Goal: Task Accomplishment & Management: Complete application form

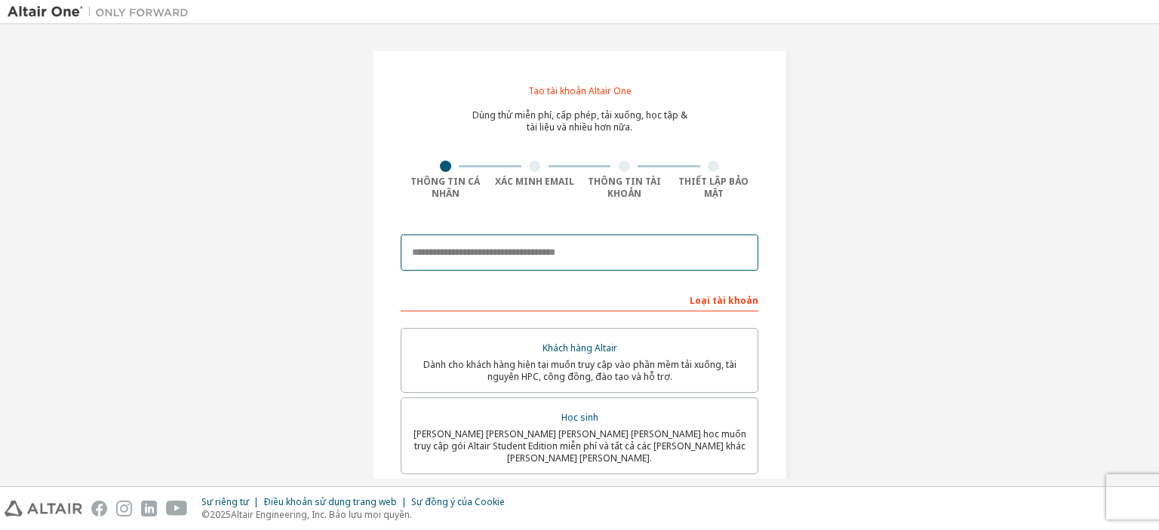
click at [591, 250] on input "email" at bounding box center [580, 253] width 358 height 36
type input "**********"
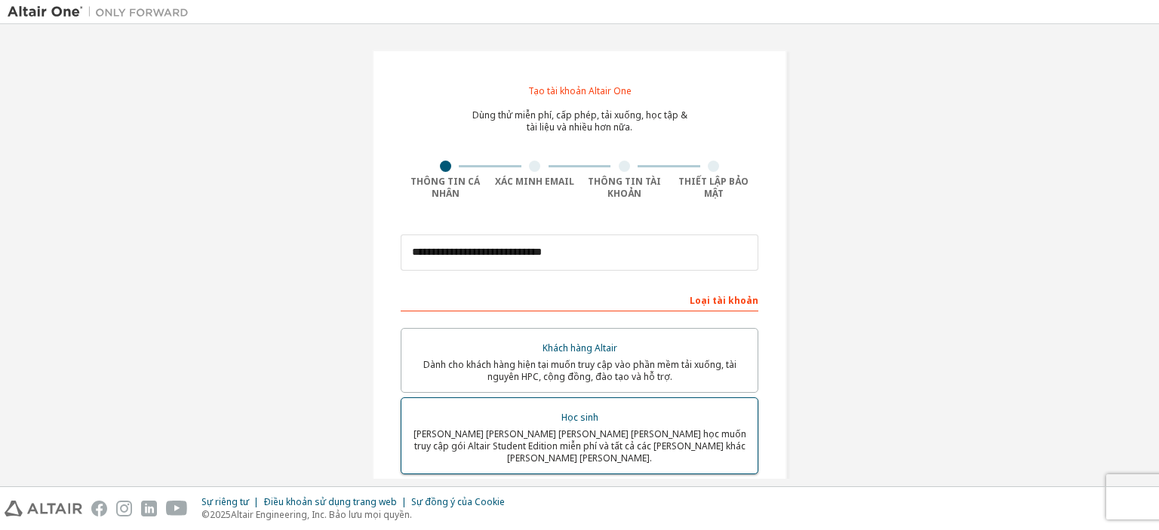
click at [613, 447] on font "Dành cho sinh viên hiện đang theo học muốn truy cập gói Altair Student Edition …" at bounding box center [579, 446] width 333 height 37
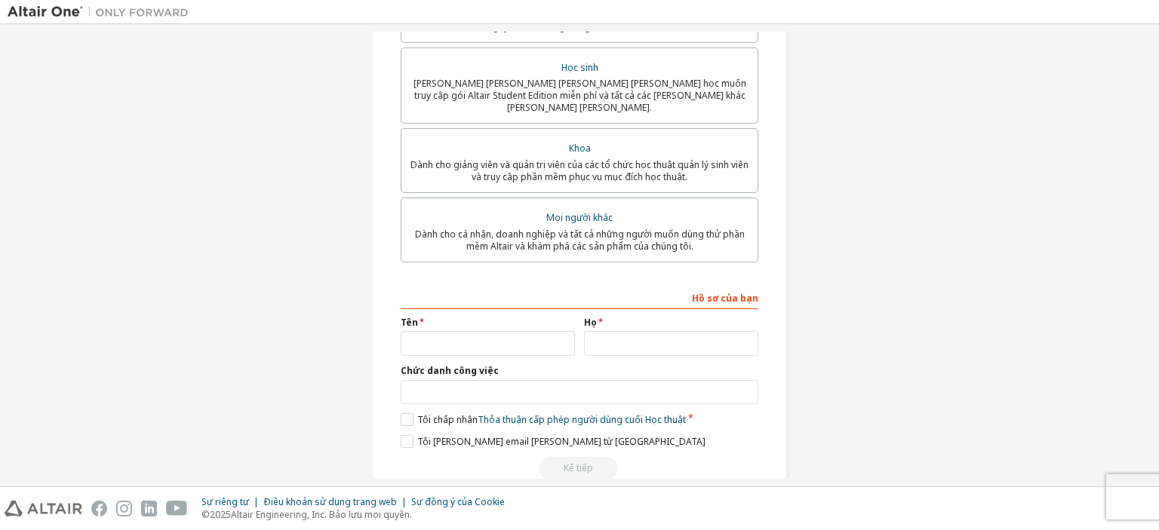
scroll to position [422, 0]
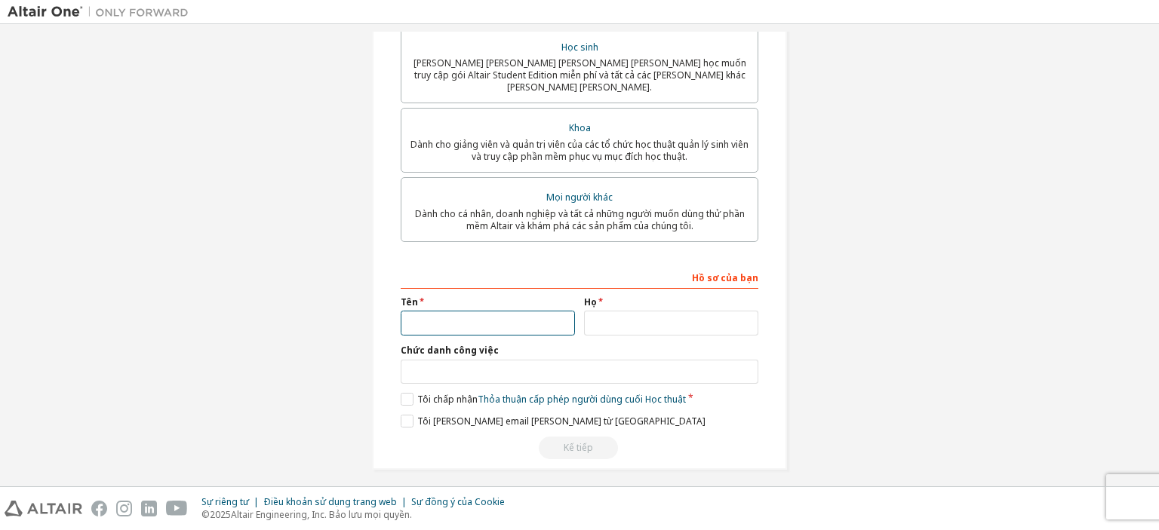
click at [548, 317] on input "text" at bounding box center [488, 323] width 174 height 25
type input "****"
click at [646, 311] on input "text" at bounding box center [671, 323] width 174 height 25
type input "*******"
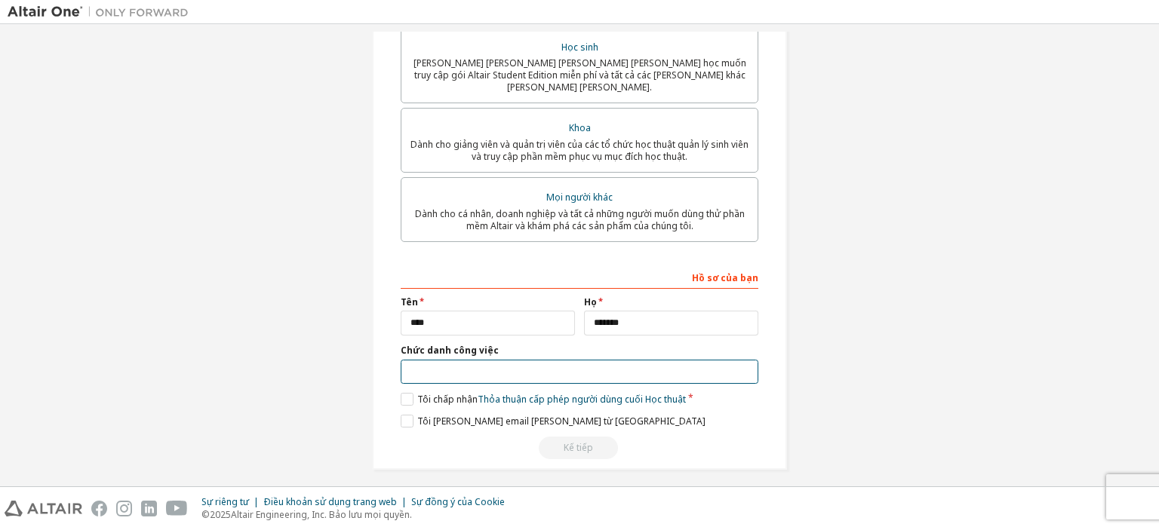
click at [522, 364] on input "text" at bounding box center [580, 372] width 358 height 25
type input "*******"
click at [403, 393] on label "Tôi chấp nhận Thỏa thuận cấp phép người dùng cuối Học thuật" at bounding box center [543, 399] width 285 height 13
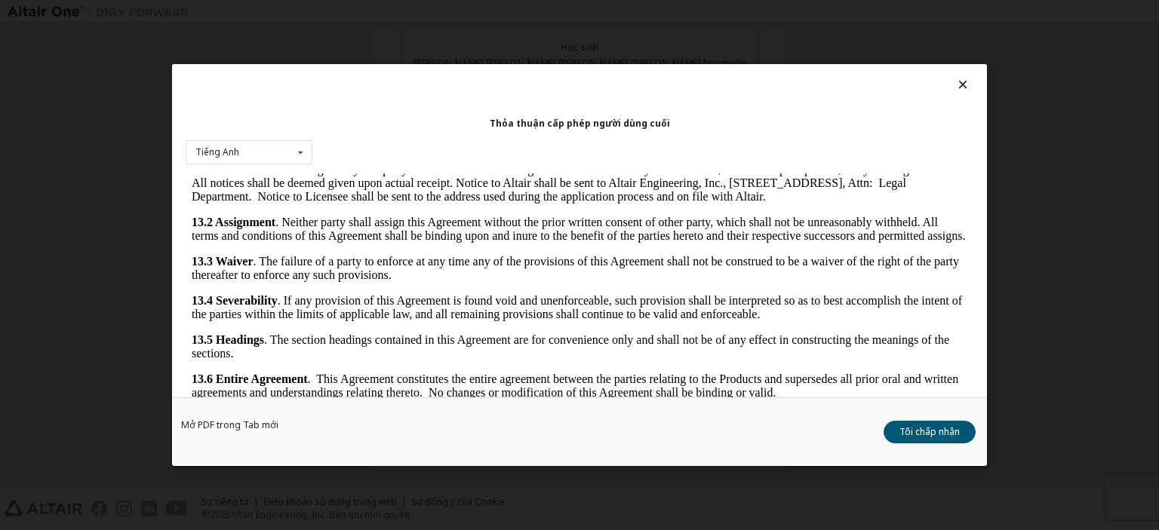
scroll to position [2529, 0]
click at [957, 435] on font "Tôi chấp nhận" at bounding box center [929, 431] width 60 height 13
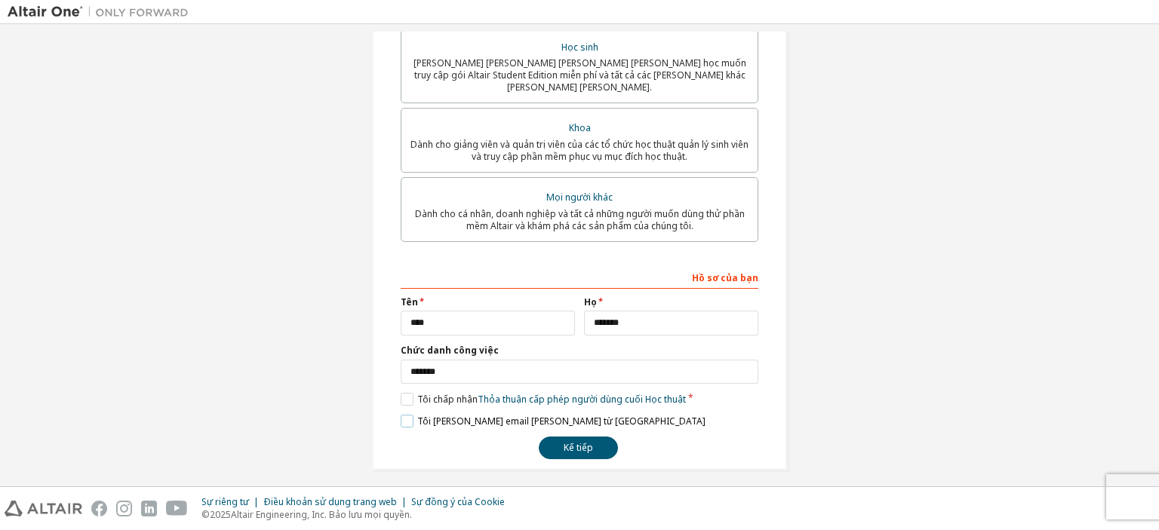
click at [401, 415] on label "Tôi muốn nhận email tiếp thị từ Altair" at bounding box center [553, 421] width 305 height 13
click at [592, 438] on button "Kế tiếp" at bounding box center [578, 448] width 79 height 23
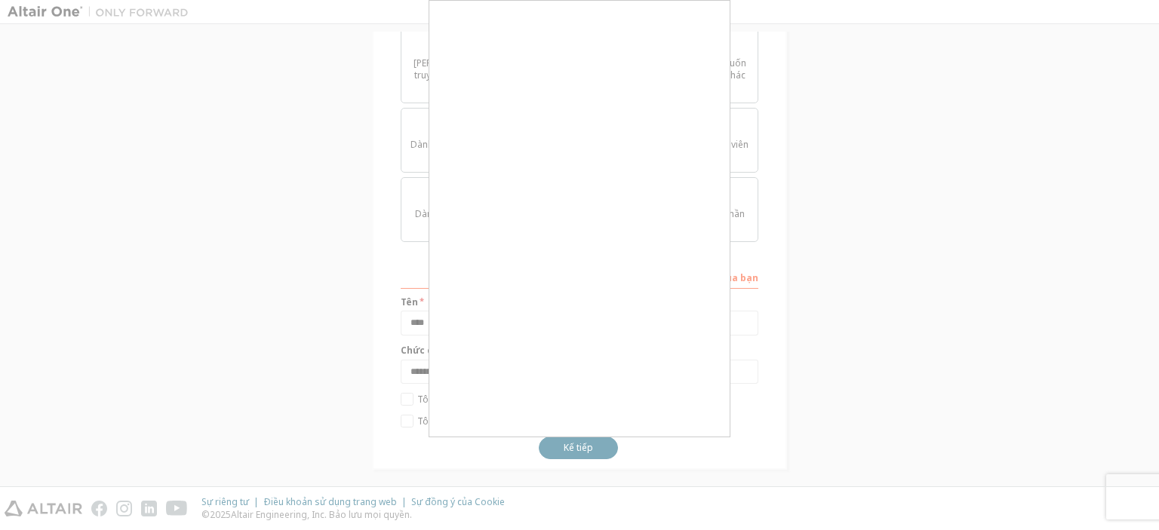
click at [800, 434] on div at bounding box center [579, 265] width 1159 height 530
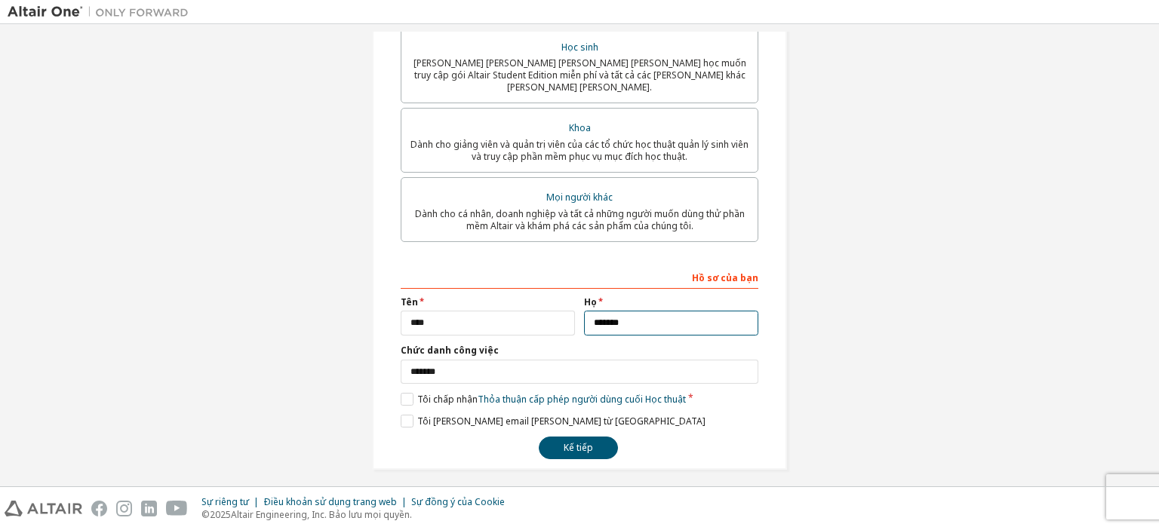
click at [650, 311] on input "*******" at bounding box center [671, 323] width 174 height 25
type input "*"
type input "***"
click at [585, 441] on font "Kế tiếp" at bounding box center [578, 447] width 29 height 13
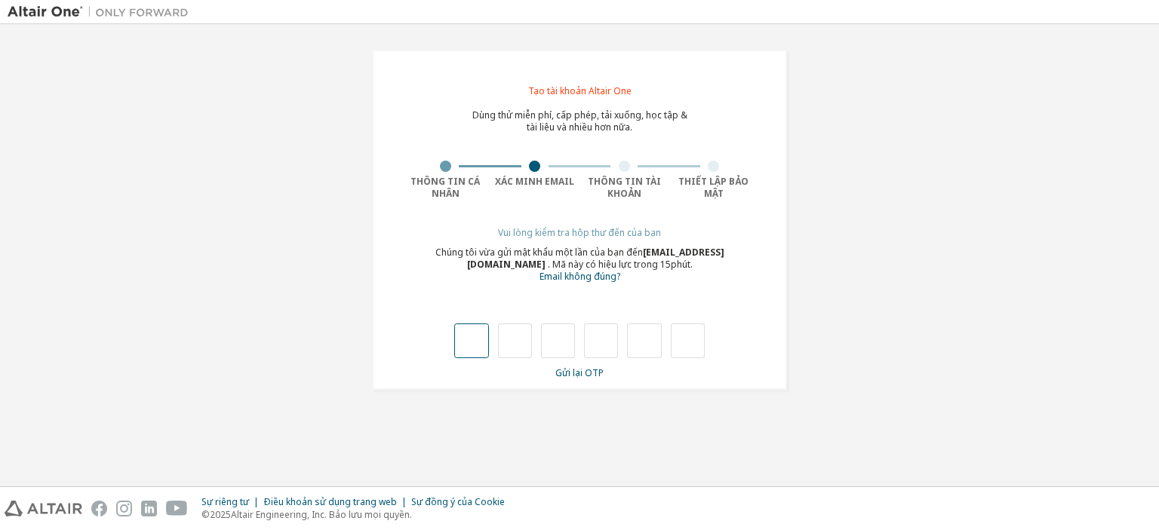
click at [466, 349] on input "text" at bounding box center [471, 341] width 34 height 35
type input "*"
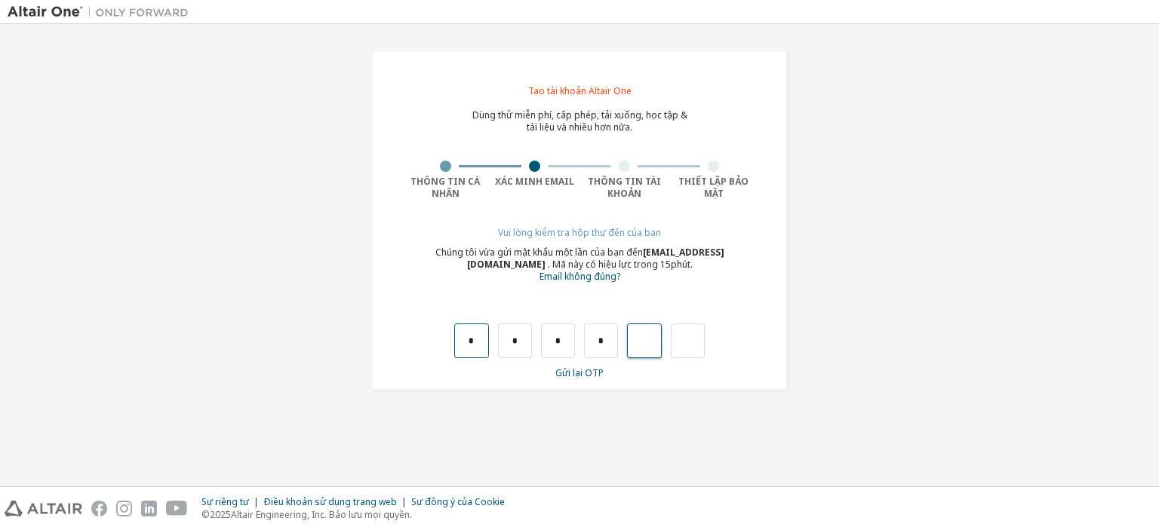
type input "*"
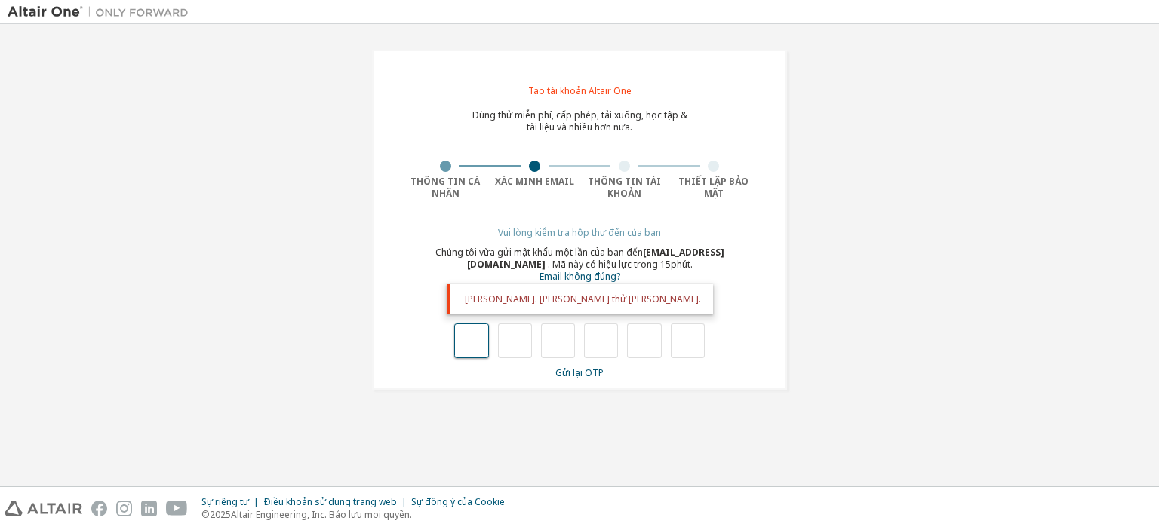
click at [466, 349] on input "text" at bounding box center [471, 341] width 34 height 35
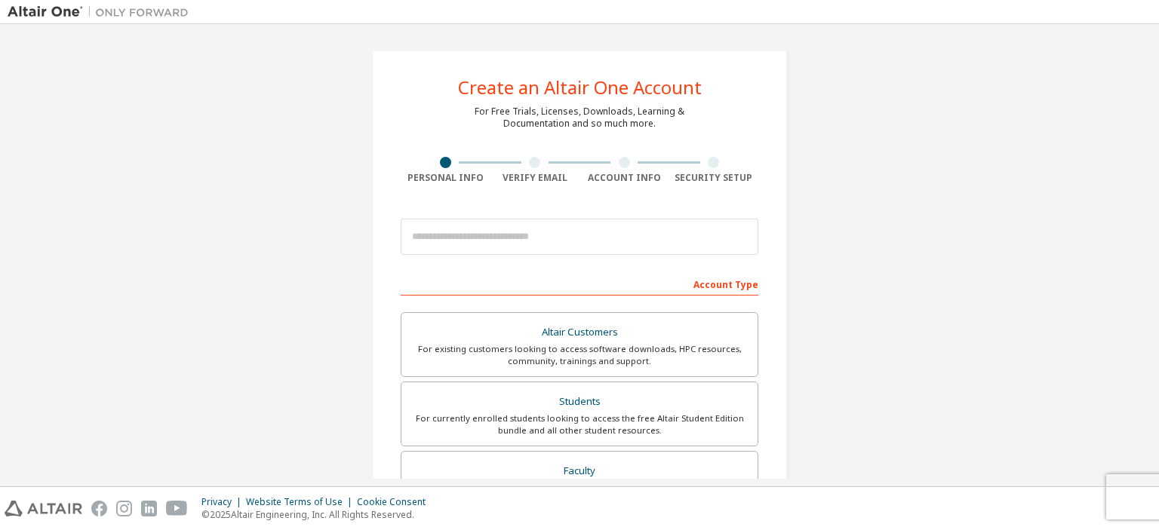
click at [625, 250] on div at bounding box center [580, 236] width 358 height 51
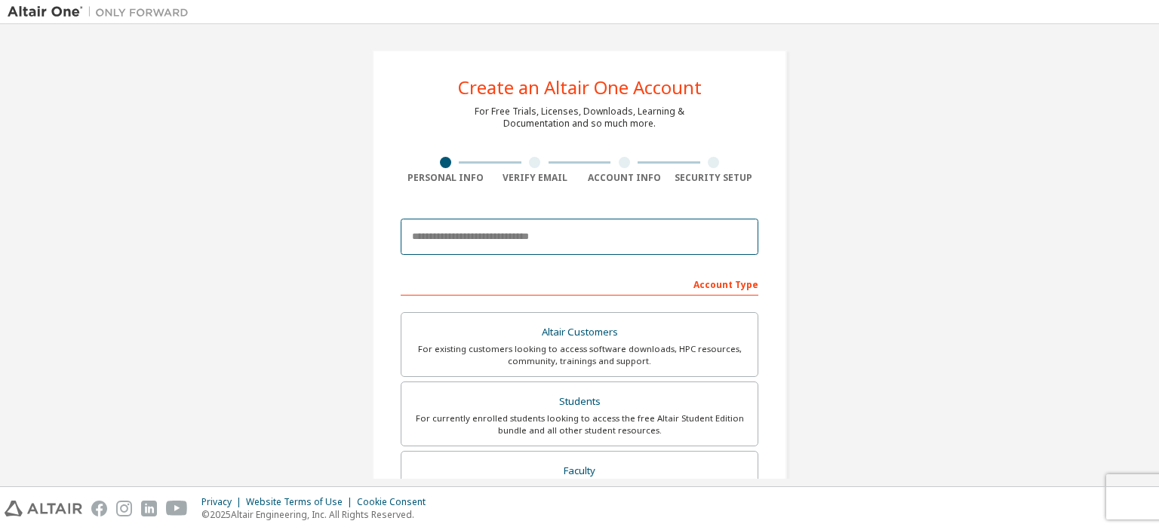
click at [614, 232] on input "email" at bounding box center [580, 237] width 358 height 36
type input "**********"
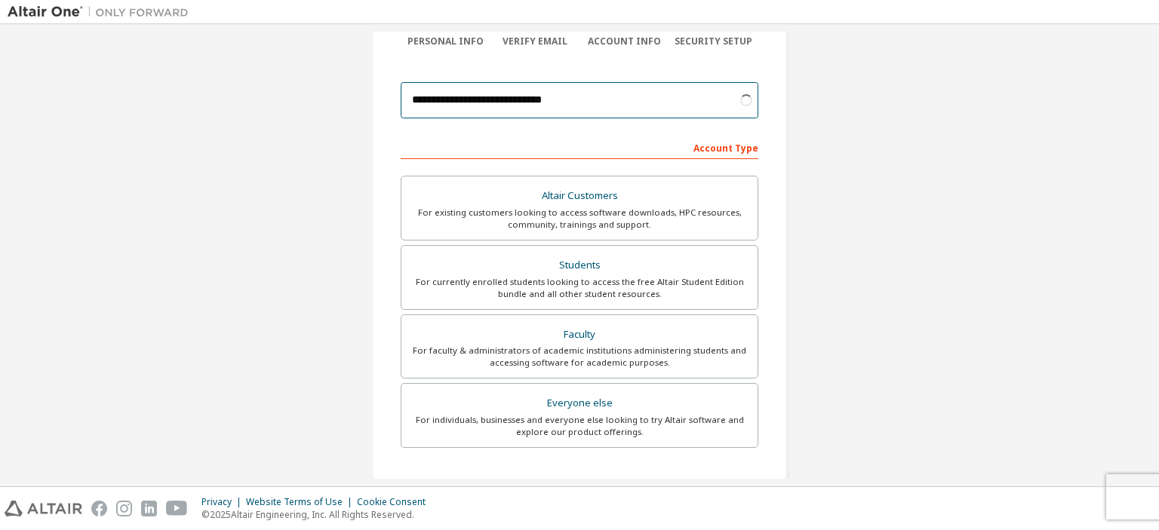
scroll to position [348, 0]
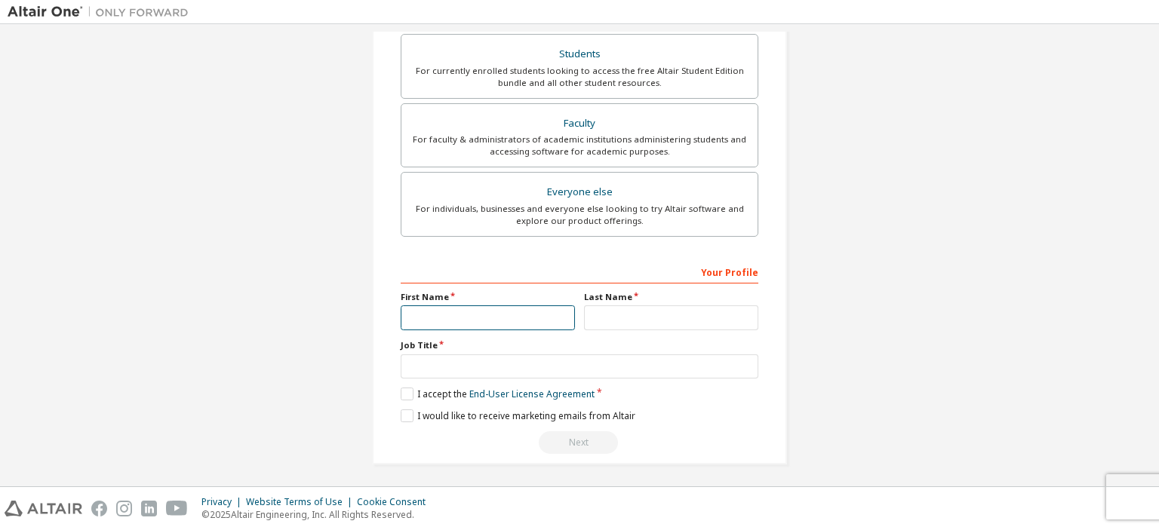
click at [515, 317] on input "text" at bounding box center [488, 318] width 174 height 25
type input "*"
type input "****"
click at [693, 313] on input "text" at bounding box center [671, 318] width 174 height 25
type input "***"
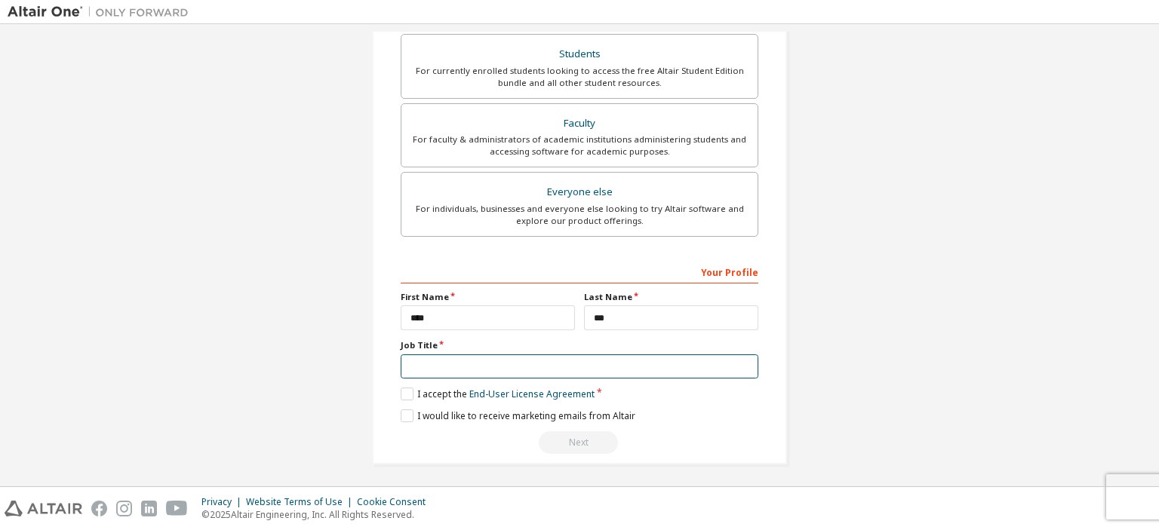
click at [657, 366] on input "text" at bounding box center [580, 367] width 358 height 25
type input "*******"
click at [401, 390] on label "I accept the End-User License Agreement" at bounding box center [498, 394] width 194 height 13
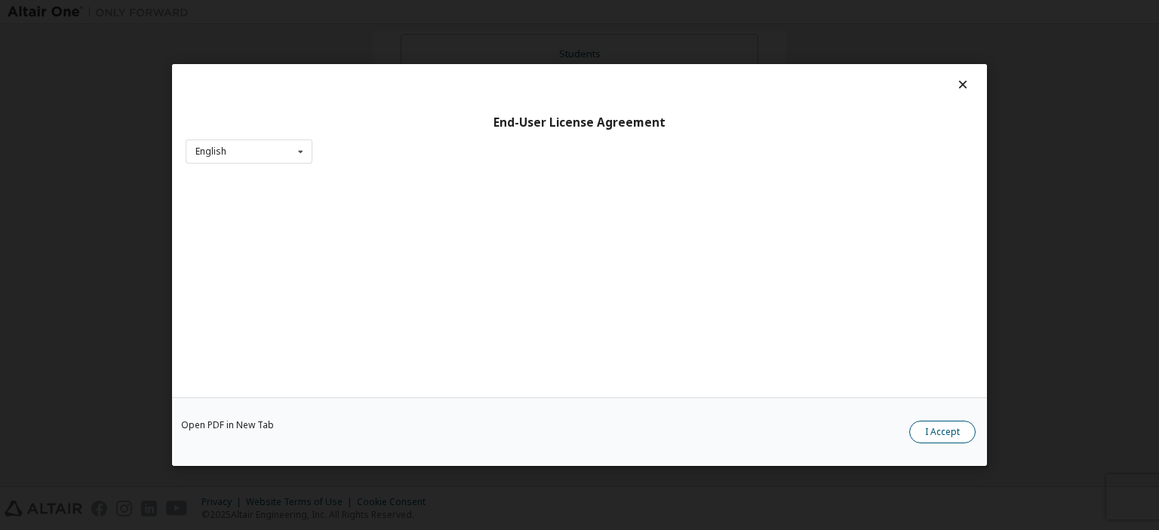
click at [960, 438] on button "I Accept" at bounding box center [942, 432] width 66 height 23
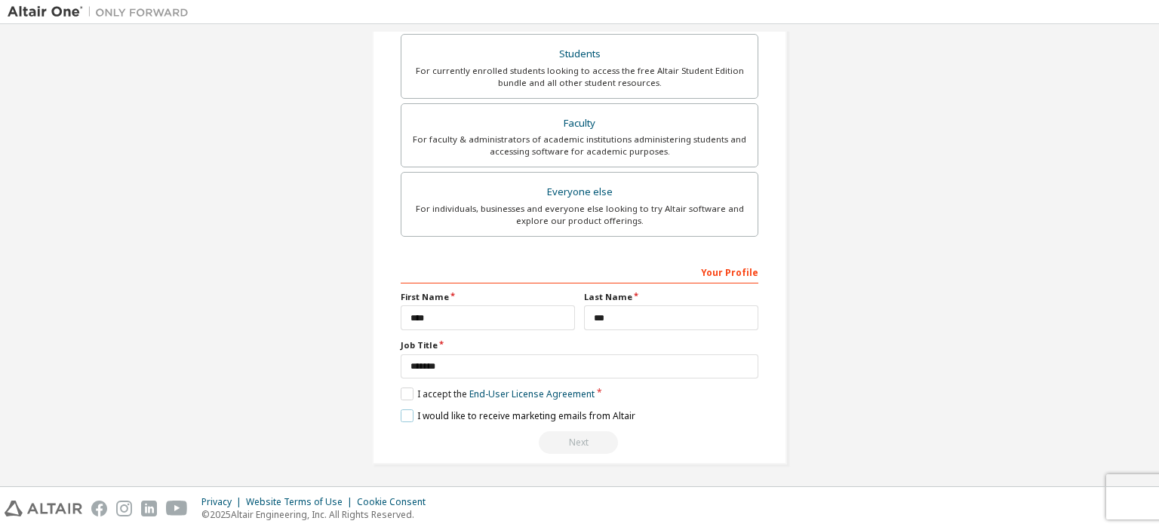
click at [401, 416] on label "I would like to receive marketing emails from Altair" at bounding box center [518, 416] width 235 height 13
click at [570, 445] on div "Next" at bounding box center [580, 442] width 358 height 23
drag, startPoint x: 571, startPoint y: 440, endPoint x: 567, endPoint y: 431, distance: 9.1
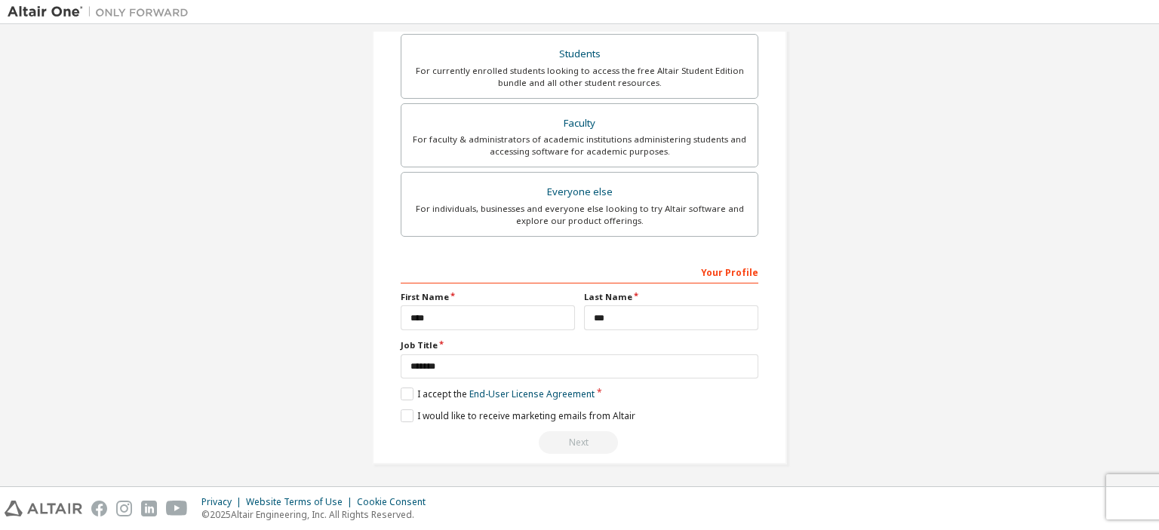
click at [571, 439] on div "Next" at bounding box center [580, 442] width 358 height 23
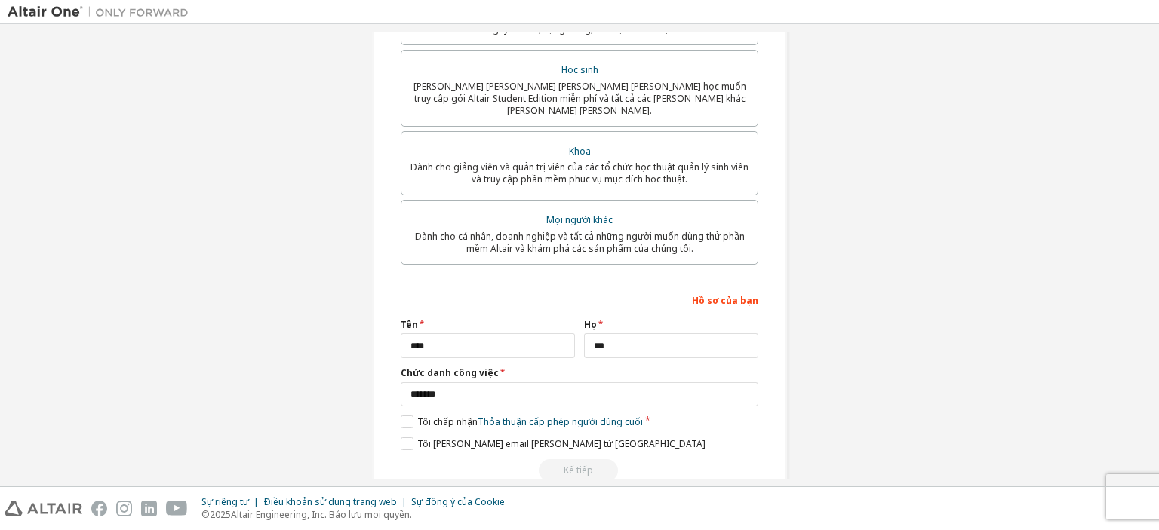
scroll to position [364, 0]
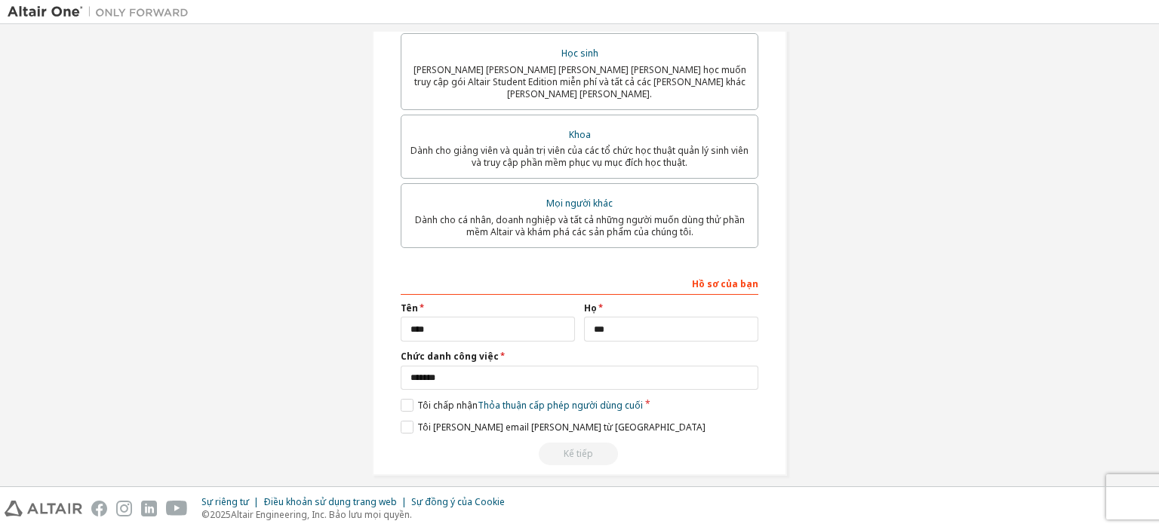
click at [576, 443] on div "Kế tiếp" at bounding box center [580, 454] width 358 height 23
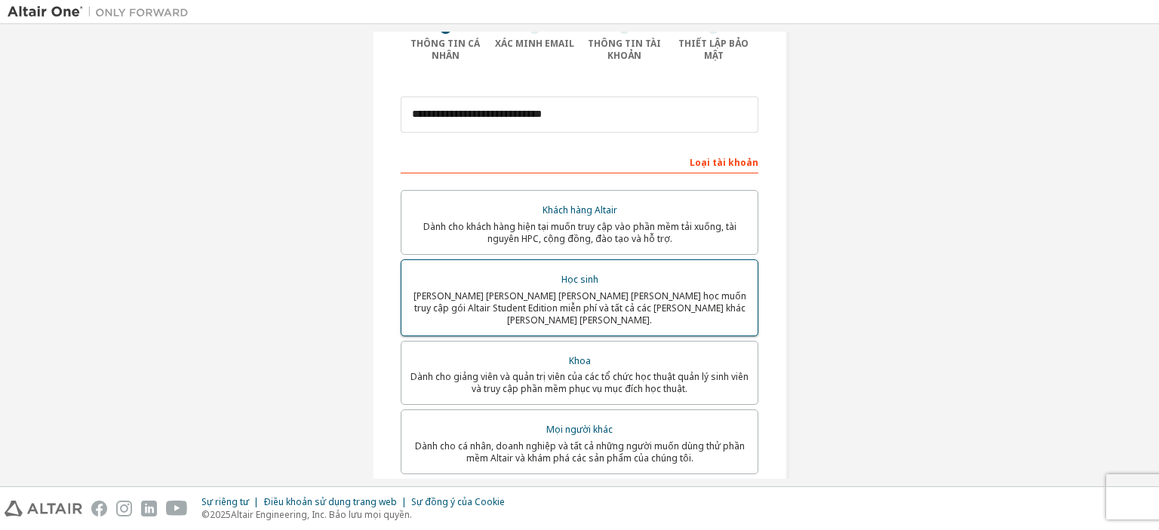
click at [594, 291] on font "Dành cho sinh viên hiện đang theo học muốn truy cập gói Altair Student Edition …" at bounding box center [579, 308] width 333 height 37
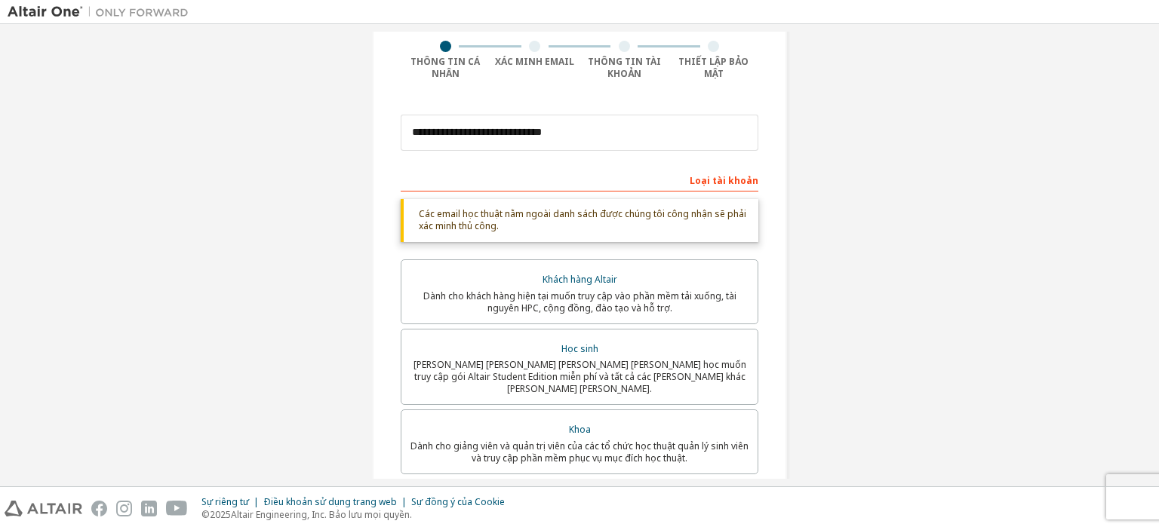
scroll to position [422, 0]
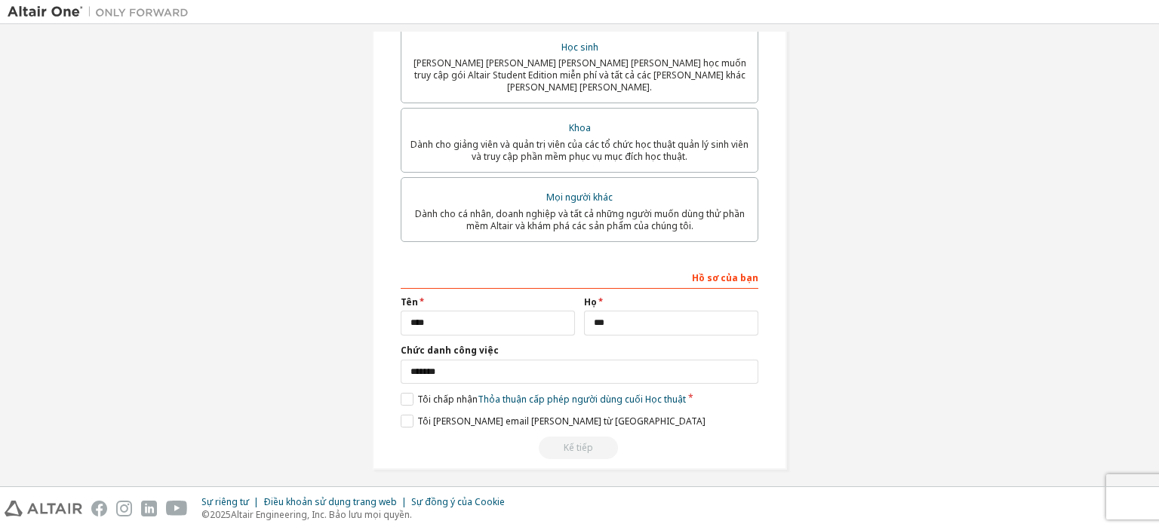
click at [587, 445] on div "Kế tiếp" at bounding box center [580, 448] width 358 height 23
click at [401, 393] on label "Tôi chấp nhận Thỏa thuận cấp phép người dùng cuối Học thuật" at bounding box center [543, 399] width 285 height 13
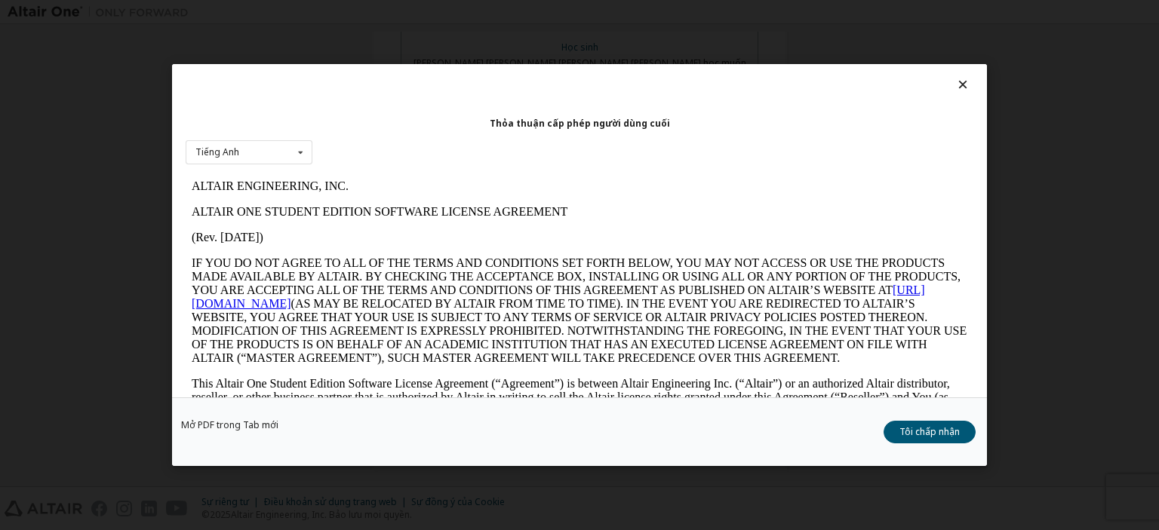
scroll to position [0, 0]
click at [929, 426] on font "Tôi chấp nhận" at bounding box center [929, 431] width 60 height 13
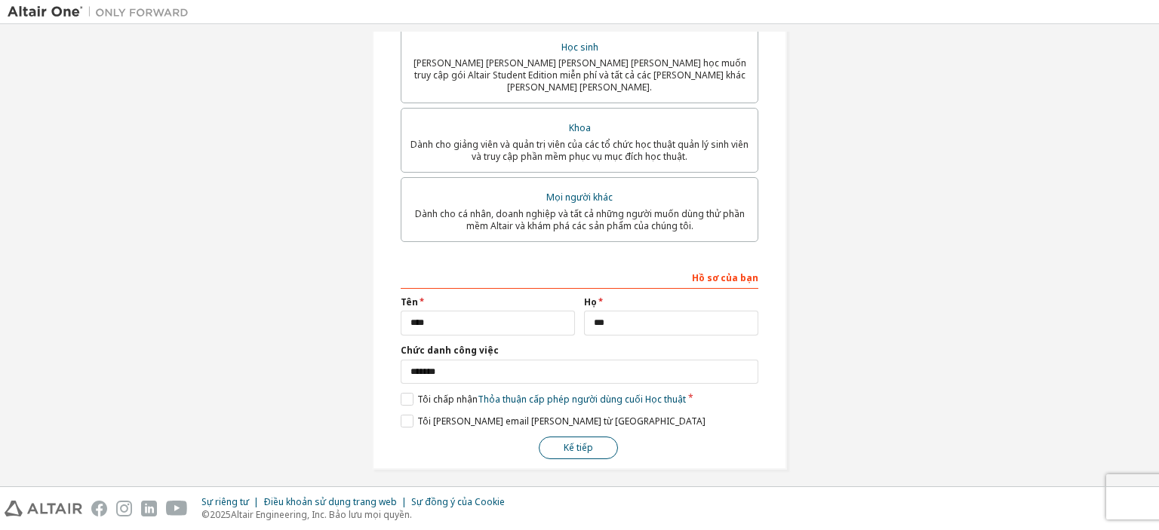
click at [564, 447] on button "Kế tiếp" at bounding box center [578, 448] width 79 height 23
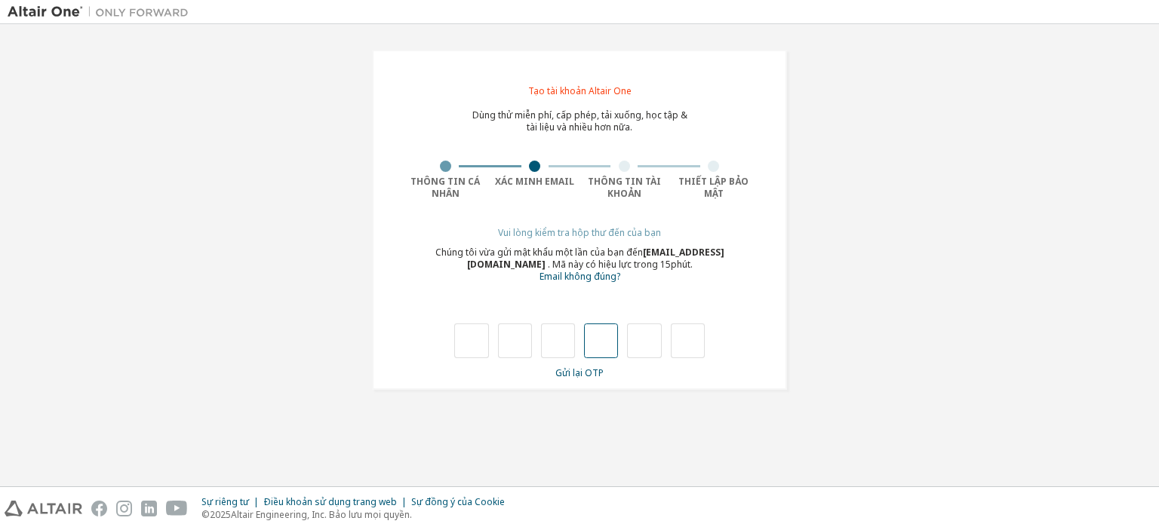
type input "*"
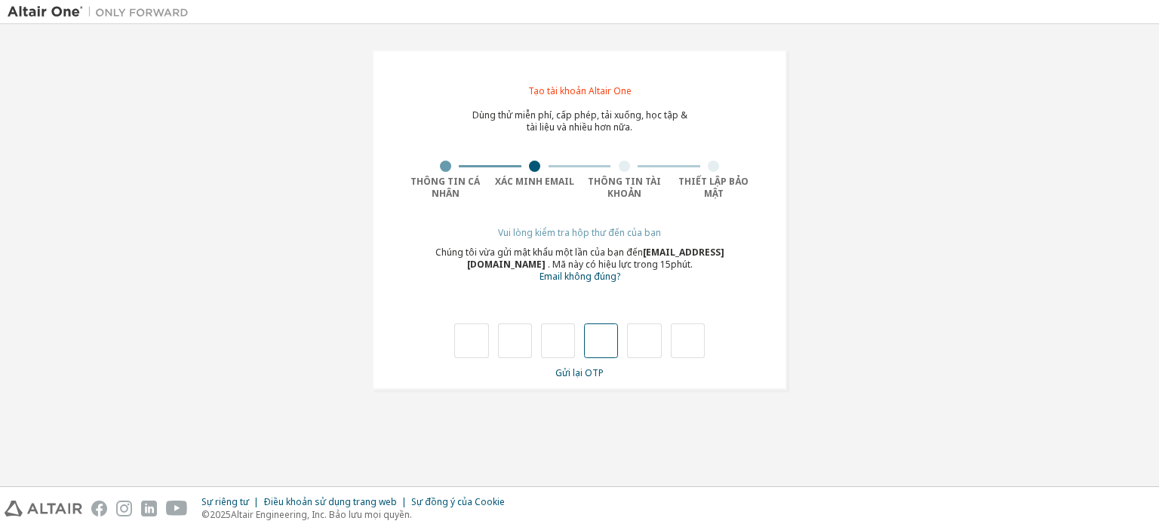
type input "*"
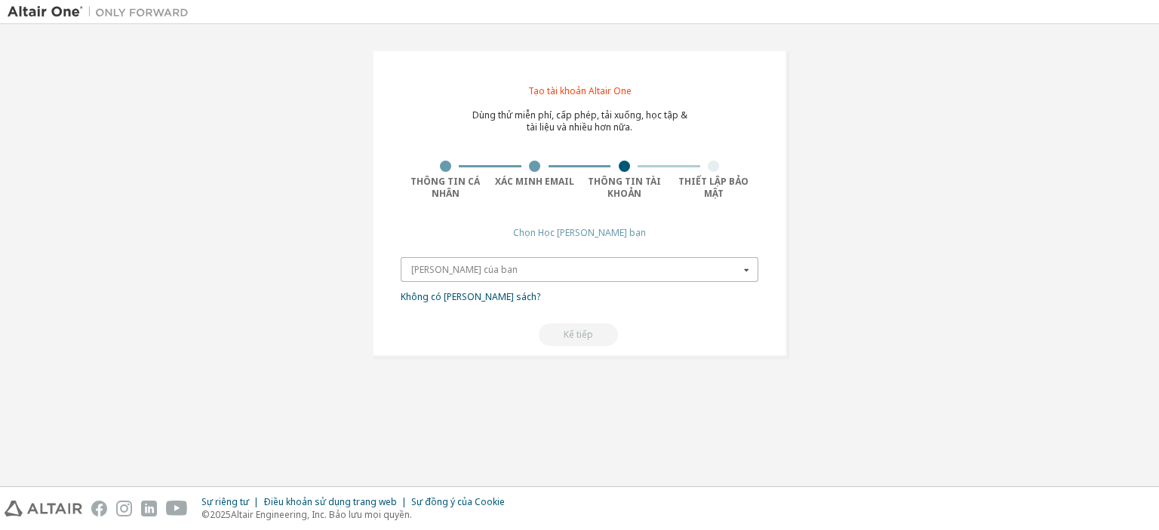
click at [653, 262] on input "text" at bounding box center [580, 269] width 356 height 23
click at [640, 265] on input "text" at bounding box center [580, 269] width 356 height 23
click at [755, 263] on icon at bounding box center [746, 269] width 19 height 23
click at [573, 260] on input "text" at bounding box center [580, 269] width 356 height 23
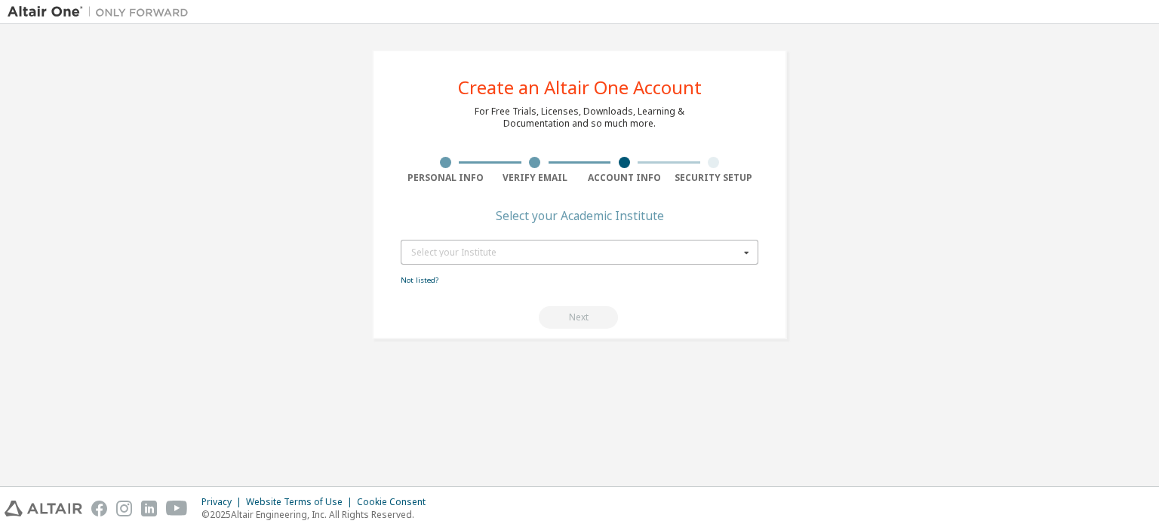
click at [751, 253] on icon at bounding box center [746, 252] width 19 height 23
click at [752, 253] on icon at bounding box center [746, 252] width 19 height 23
click at [751, 256] on icon at bounding box center [746, 252] width 19 height 23
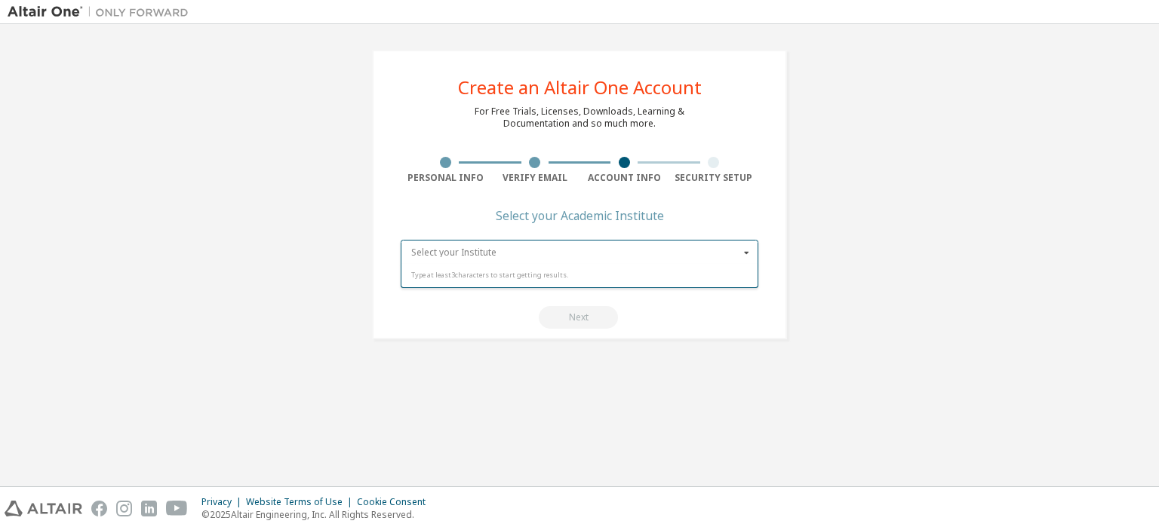
click at [674, 260] on input "text" at bounding box center [580, 252] width 356 height 23
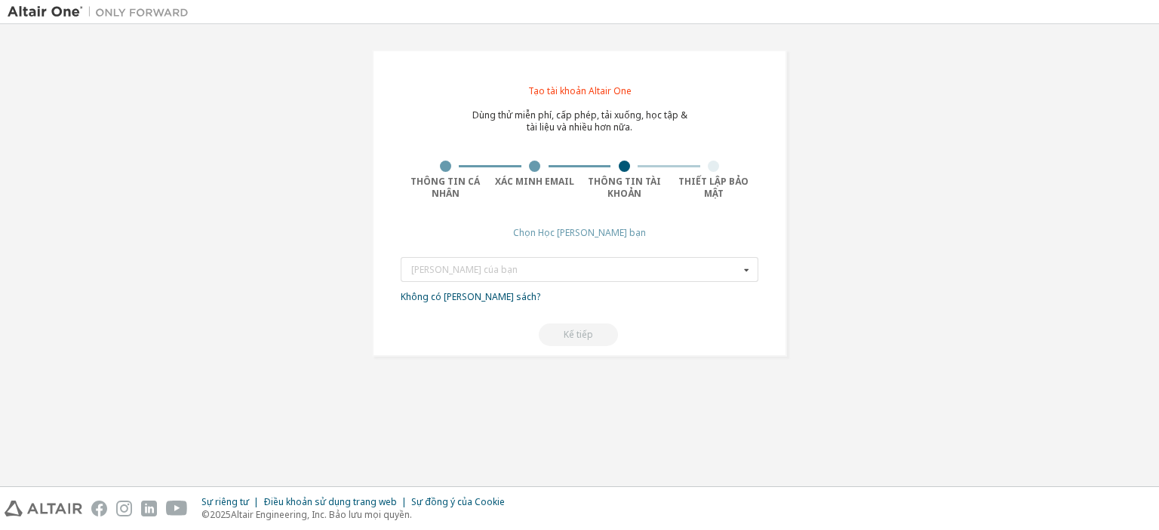
click at [634, 284] on form "Chọn Viện của bạn Nhập ít nhất 3 ký tự để bắt đầu nhận kết quả. Không có trong …" at bounding box center [580, 301] width 358 height 89
click at [643, 271] on div "Chọn Viện của bạn" at bounding box center [575, 270] width 328 height 9
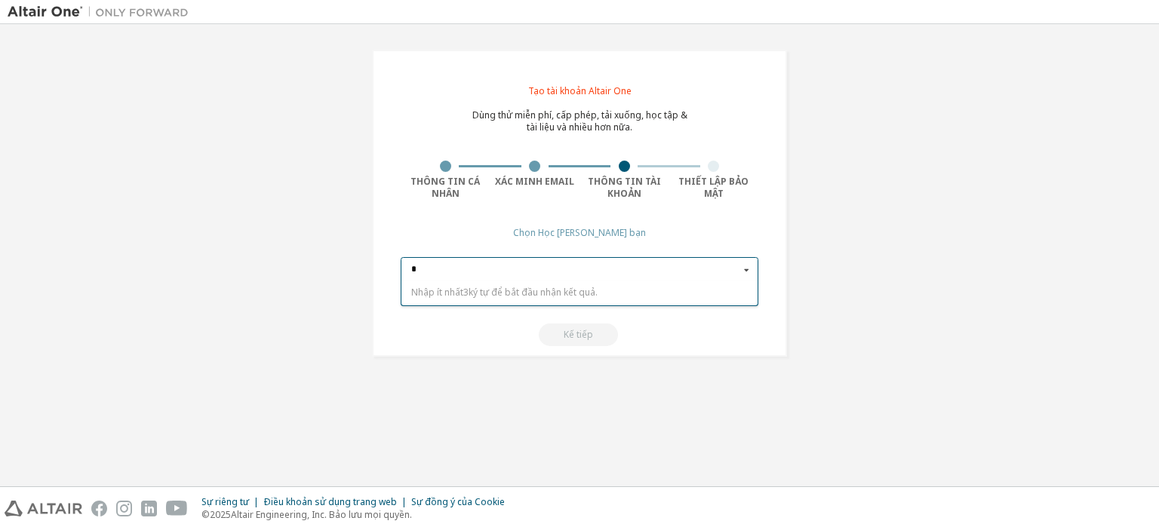
type input "*"
type input "***"
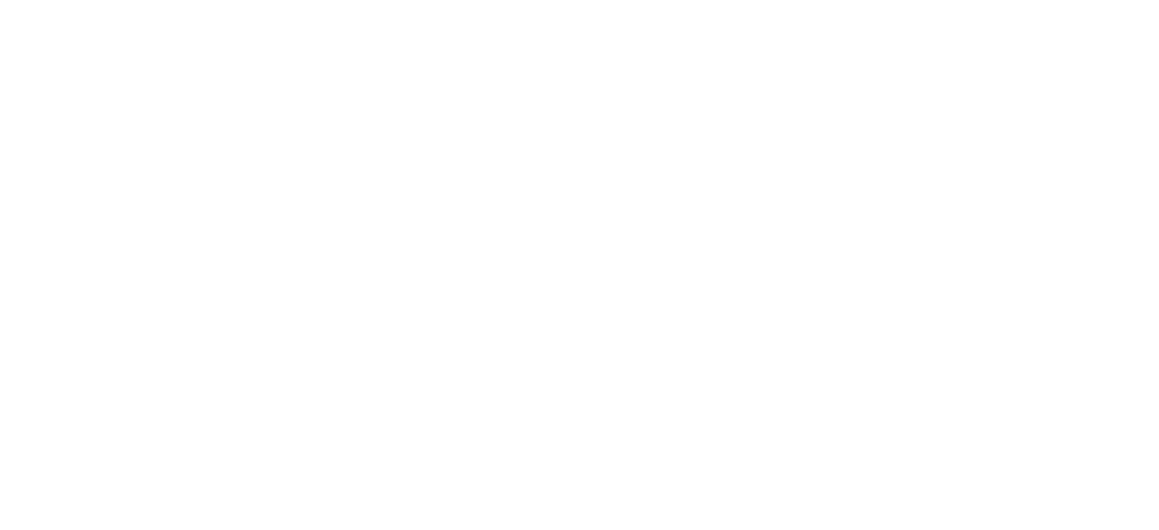
drag, startPoint x: 552, startPoint y: 276, endPoint x: 406, endPoint y: 219, distance: 157.2
click at [543, 270] on div at bounding box center [579, 265] width 1159 height 530
click at [285, 161] on div at bounding box center [579, 265] width 1159 height 530
drag, startPoint x: 591, startPoint y: 174, endPoint x: 15, endPoint y: 162, distance: 575.7
click at [390, 221] on div at bounding box center [579, 265] width 1159 height 530
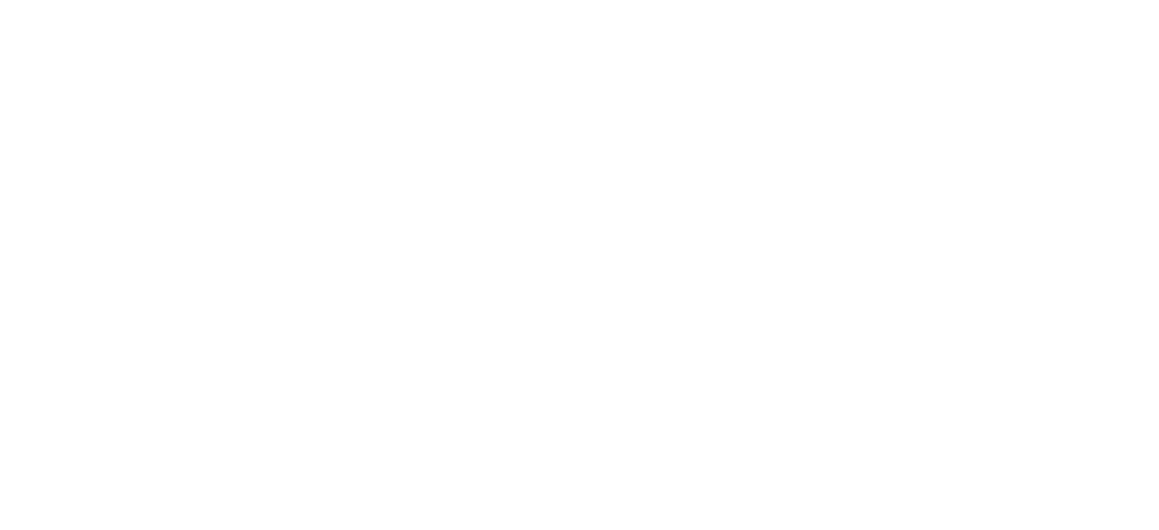
drag, startPoint x: 610, startPoint y: 189, endPoint x: 775, endPoint y: 295, distance: 195.9
click at [747, 278] on div at bounding box center [579, 265] width 1159 height 530
drag, startPoint x: 102, startPoint y: 263, endPoint x: 461, endPoint y: 140, distance: 379.3
click at [24, 162] on div at bounding box center [579, 265] width 1159 height 530
drag, startPoint x: 818, startPoint y: 262, endPoint x: 396, endPoint y: 182, distance: 429.2
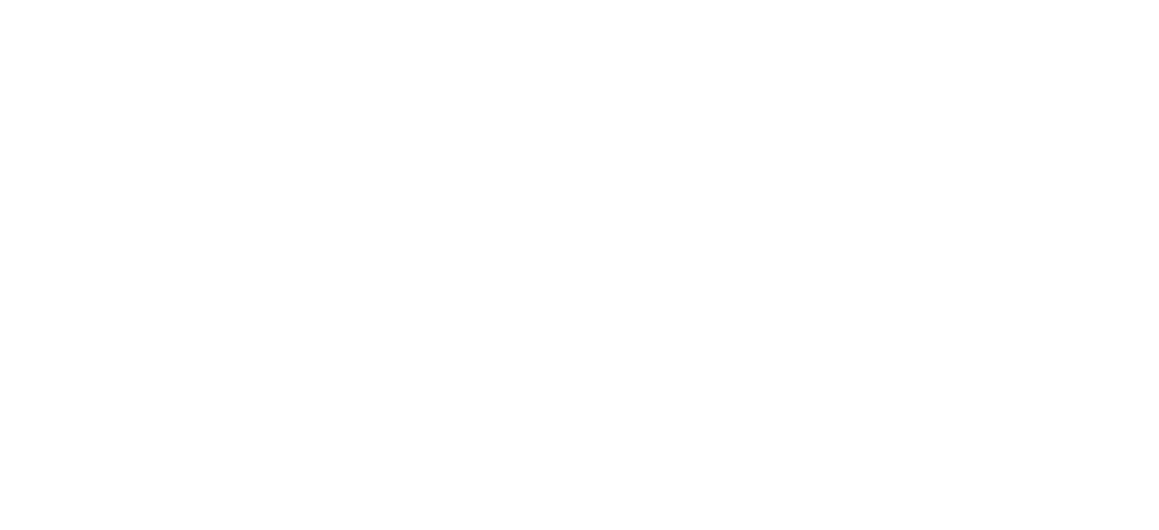
click at [754, 264] on div at bounding box center [579, 265] width 1159 height 530
drag, startPoint x: 514, startPoint y: 149, endPoint x: 726, endPoint y: 156, distance: 212.9
click at [1158, 121] on div at bounding box center [579, 265] width 1159 height 530
drag, startPoint x: 193, startPoint y: 146, endPoint x: 210, endPoint y: 145, distance: 16.7
click at [184, 146] on div at bounding box center [579, 265] width 1159 height 530
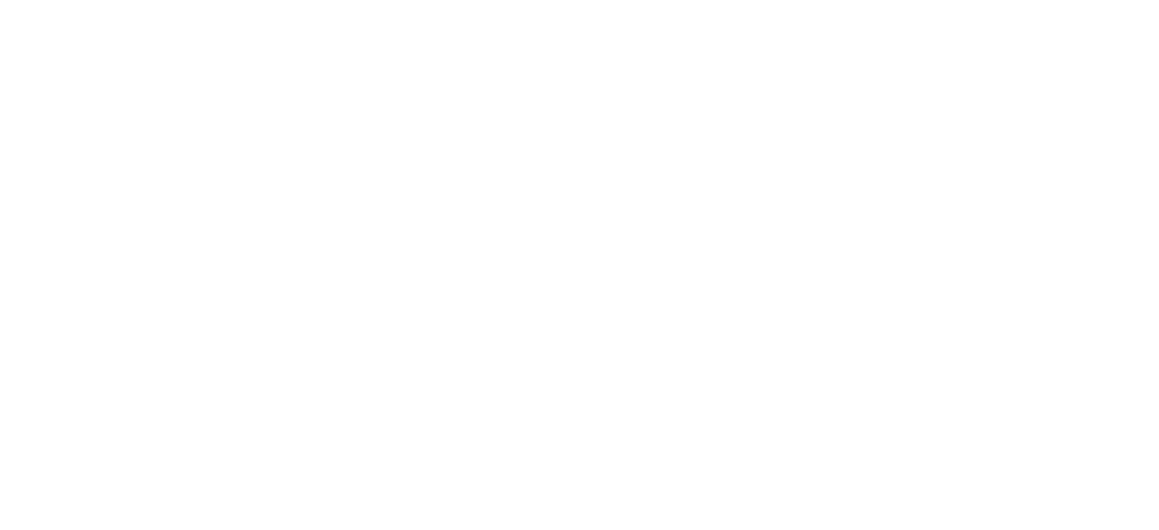
click at [321, 184] on div at bounding box center [579, 265] width 1159 height 530
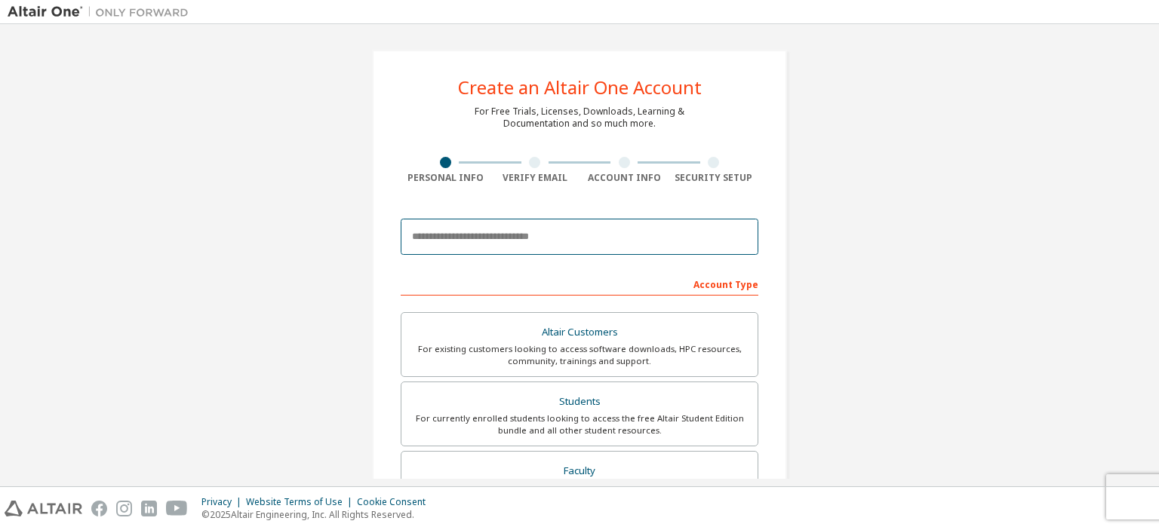
click at [540, 250] on input "email" at bounding box center [580, 237] width 358 height 36
type input "**********"
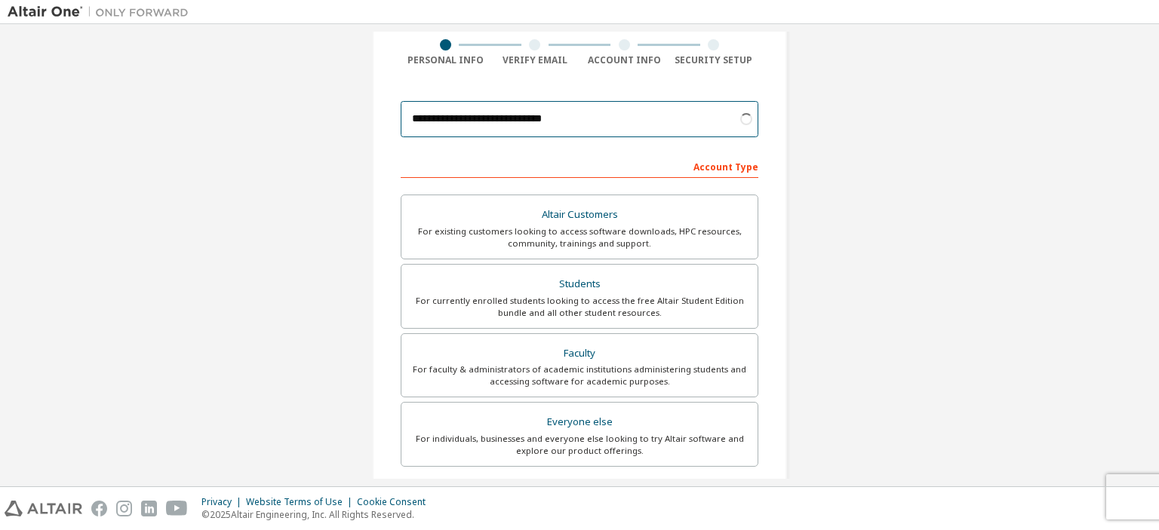
scroll to position [348, 0]
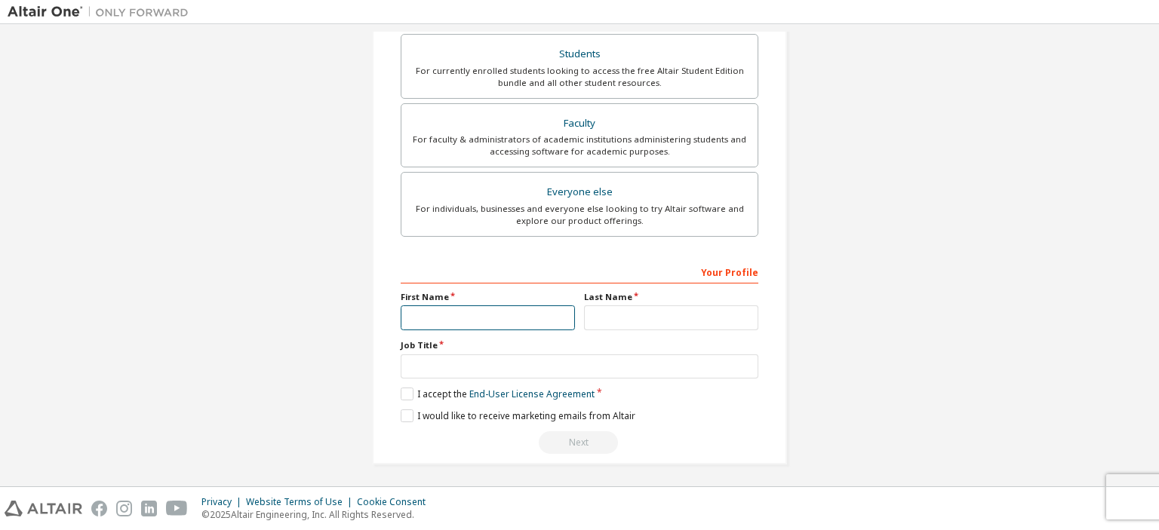
click at [530, 307] on input "text" at bounding box center [488, 318] width 174 height 25
type input "****"
click at [653, 315] on input "text" at bounding box center [671, 318] width 174 height 25
type input "***"
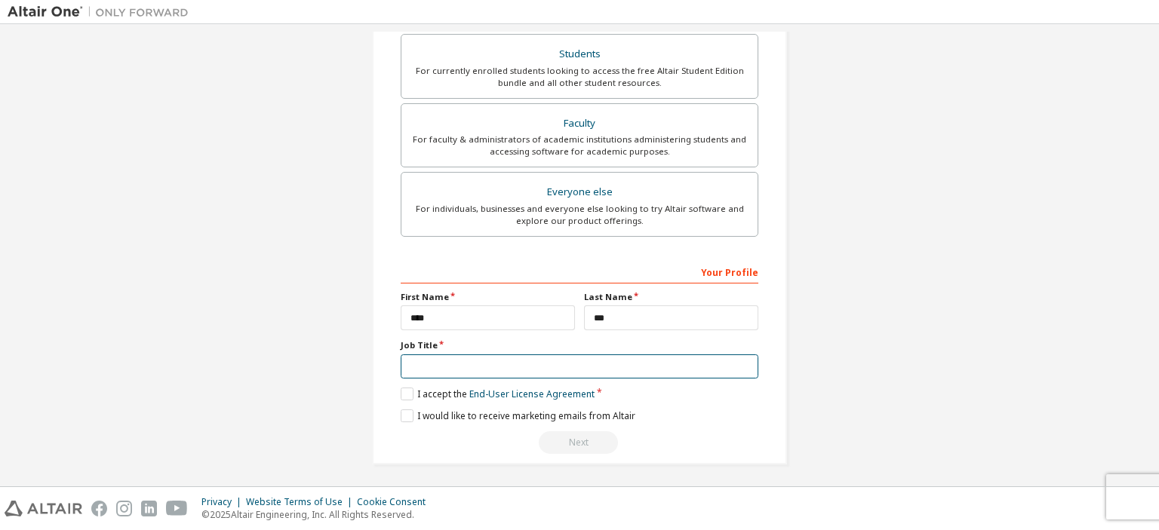
click at [542, 369] on input "text" at bounding box center [580, 367] width 358 height 25
type input "*******"
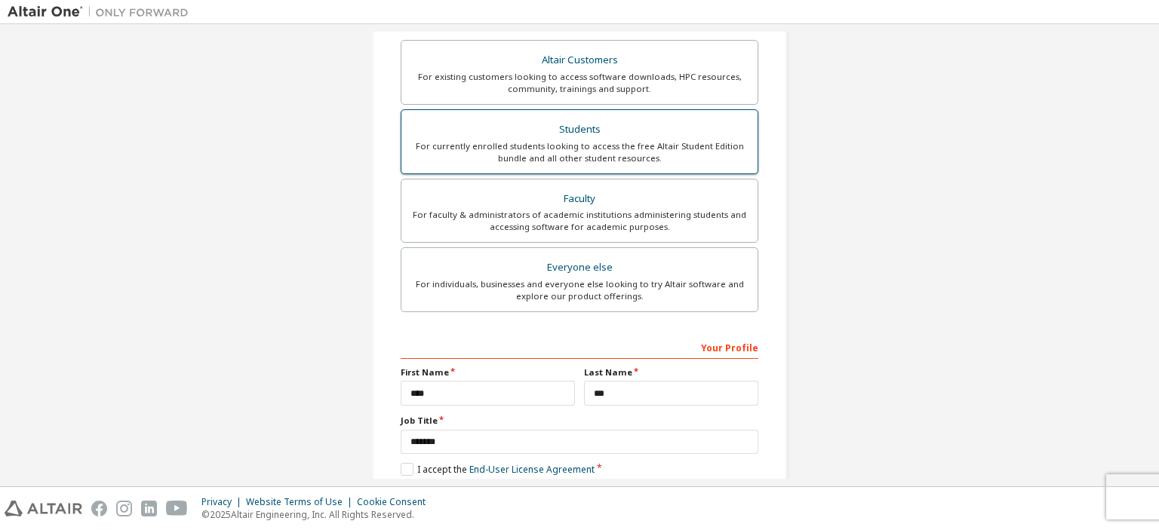
click at [633, 140] on div "For currently enrolled students looking to access the free Altair Student Editi…" at bounding box center [579, 152] width 338 height 24
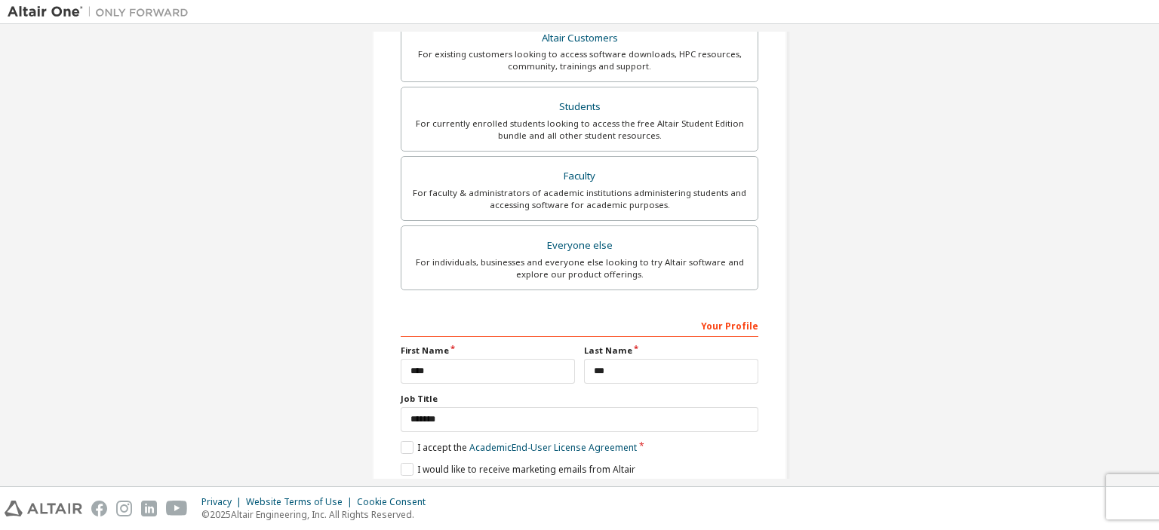
scroll to position [387, 0]
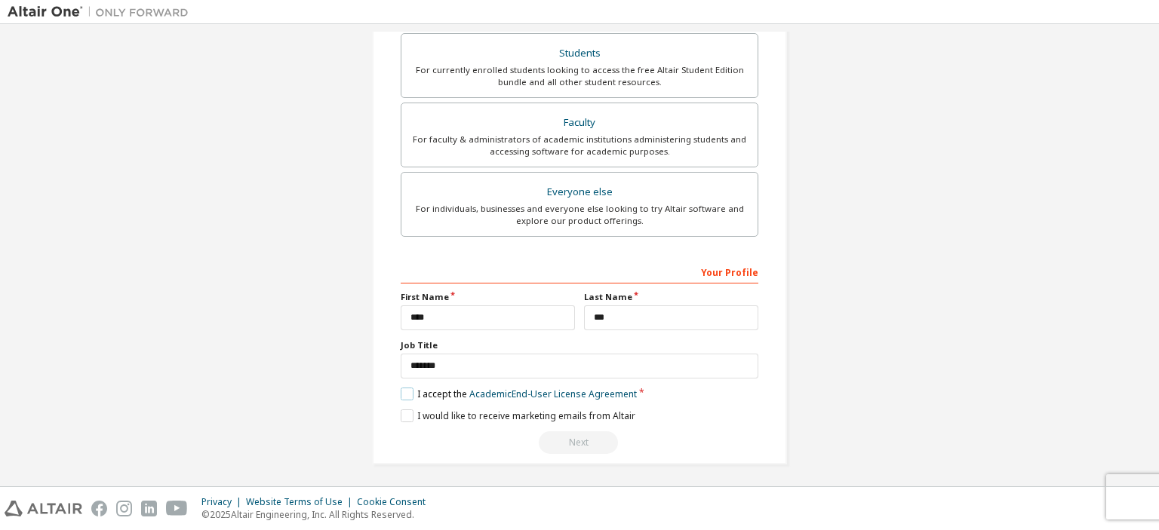
click at [407, 388] on label "I accept the Academic End-User License Agreement" at bounding box center [519, 394] width 236 height 13
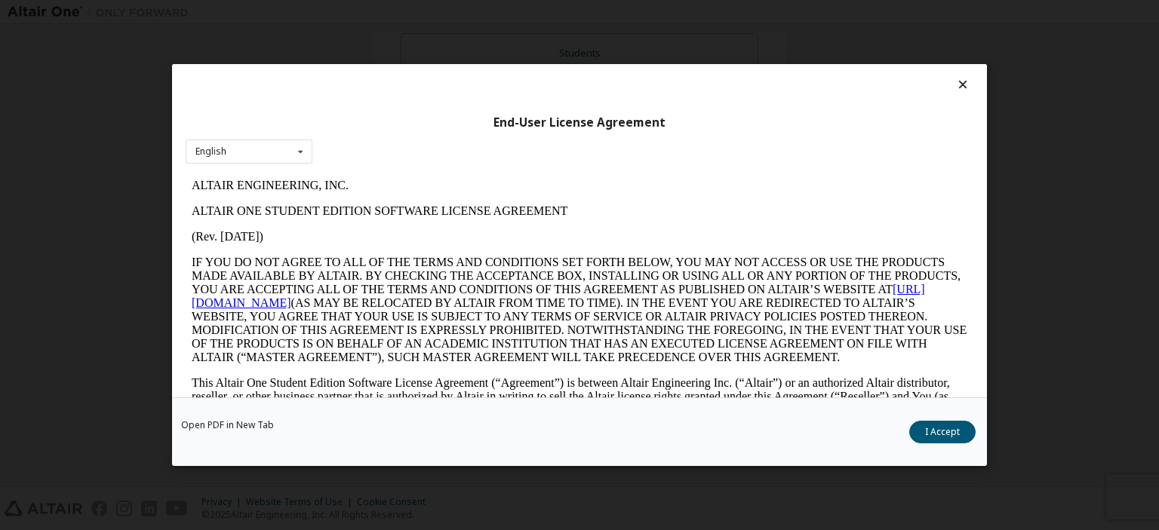
scroll to position [0, 0]
click at [942, 431] on button "I Accept" at bounding box center [942, 432] width 66 height 23
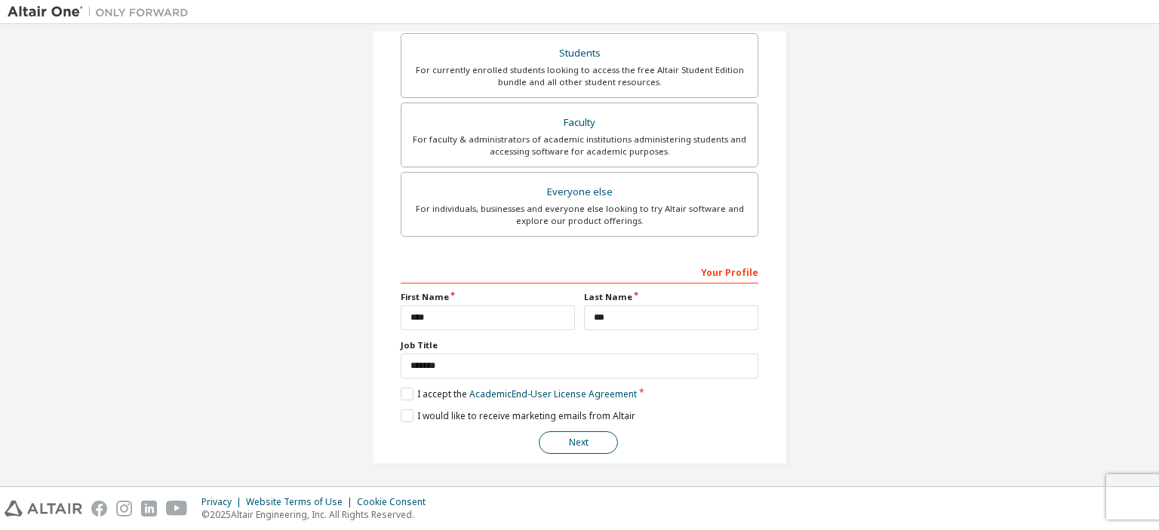
click at [560, 444] on button "Next" at bounding box center [578, 442] width 79 height 23
